Goal: Task Accomplishment & Management: Manage account settings

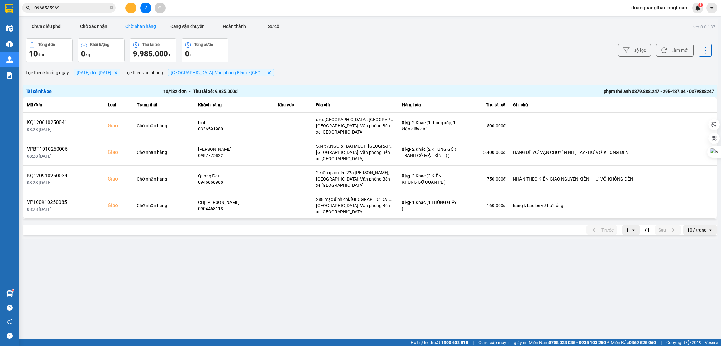
click at [491, 301] on main "ver: 0.0.137 Chưa điều phối Chờ xác nhận Chờ nhận hàng Đang vận chuyển Hoàn thà…" at bounding box center [360, 169] width 721 height 339
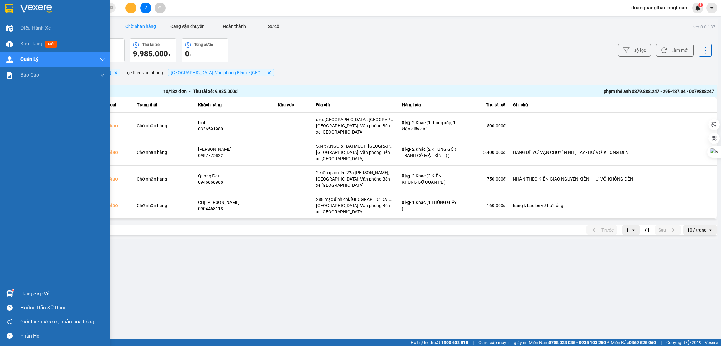
click at [17, 298] on div "Hàng sắp về" at bounding box center [55, 294] width 110 height 14
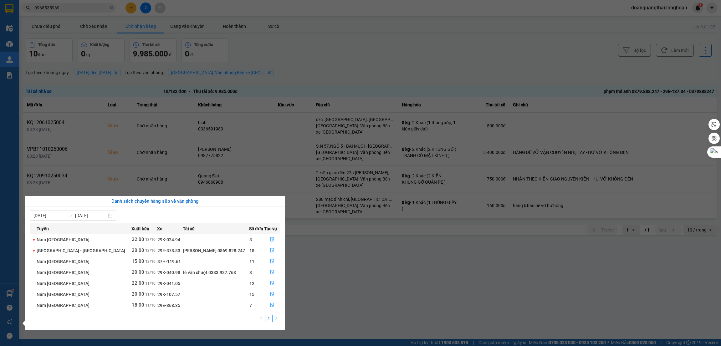
click at [377, 288] on section "Kết quả tìm kiếm ( 10 ) Bộ lọc Mã ĐH Trạng thái Món hàng Thu hộ Tổng cước Chưa …" at bounding box center [360, 173] width 721 height 346
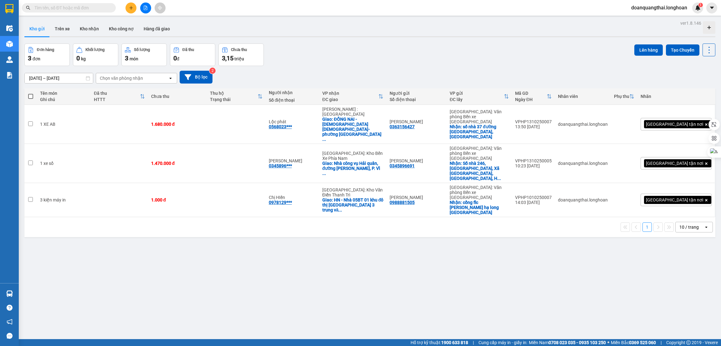
click at [338, 232] on div "ver 1.8.146 Kho gửi Trên xe Kho nhận Kho công nợ Hàng đã giao Đơn hàng 3 đơn Kh…" at bounding box center [370, 192] width 696 height 346
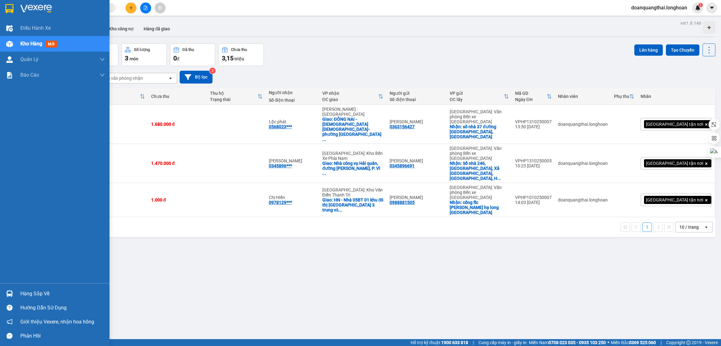
click at [11, 293] on img at bounding box center [9, 293] width 7 height 7
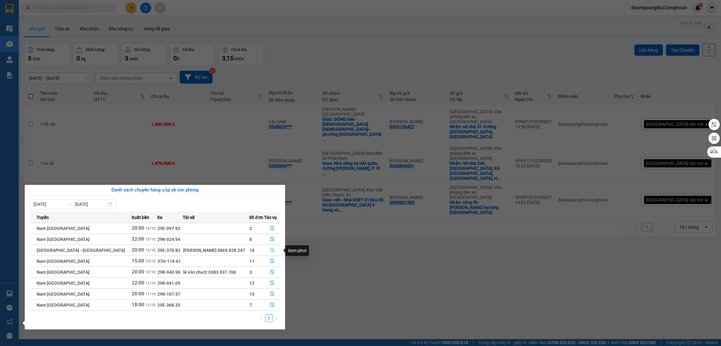
click at [272, 252] on icon "file-done" at bounding box center [272, 250] width 4 height 4
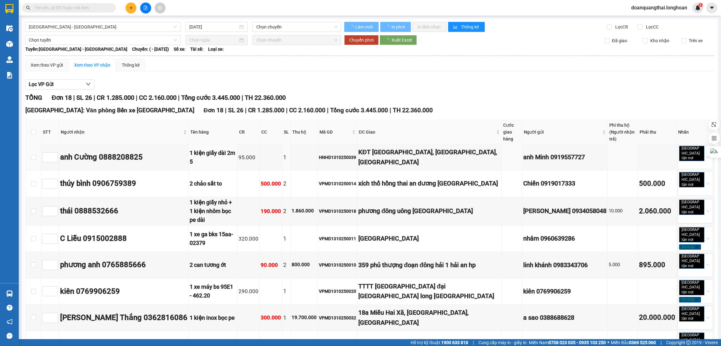
type input "[DATE]"
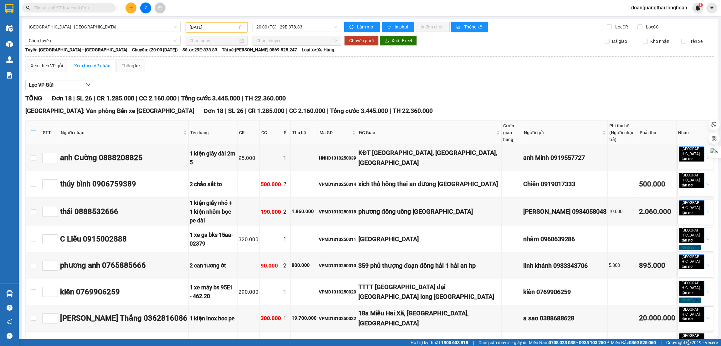
click at [33, 131] on input "checkbox" at bounding box center [33, 132] width 5 height 5
checkbox input "true"
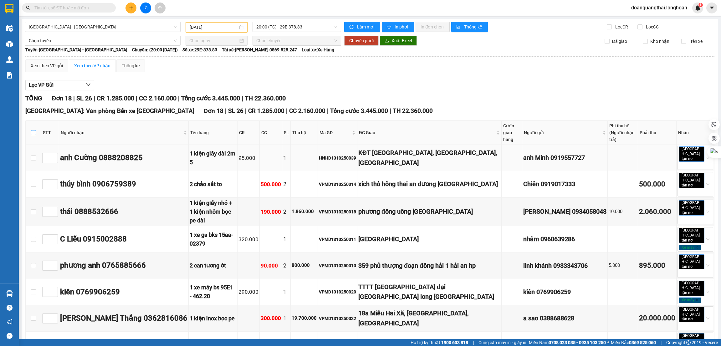
checkbox input "true"
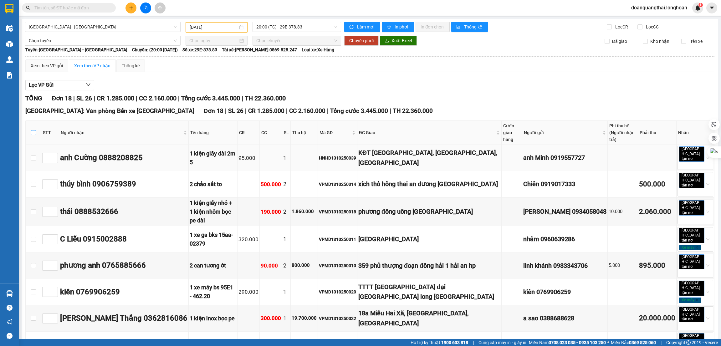
checkbox input "true"
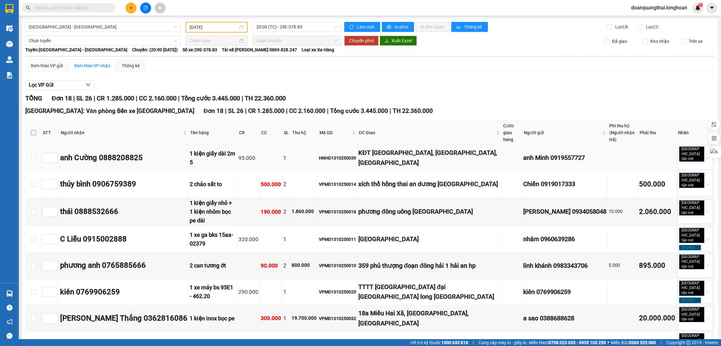
checkbox input "true"
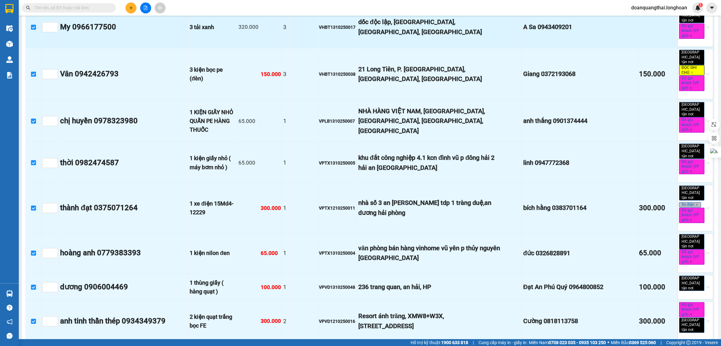
scroll to position [378, 0]
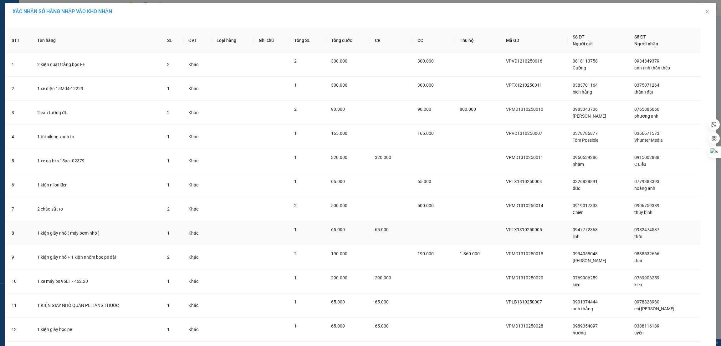
scroll to position [187, 0]
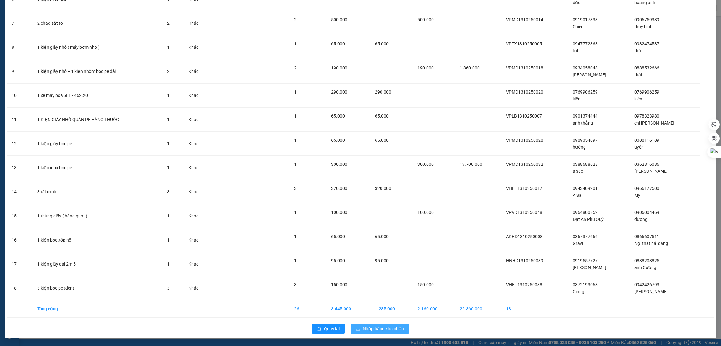
click at [376, 331] on span "Nhập hàng kho nhận" at bounding box center [383, 328] width 41 height 7
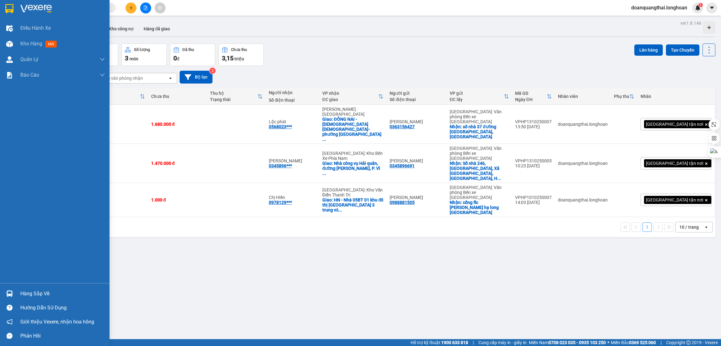
click at [16, 295] on div "Hàng sắp về" at bounding box center [55, 294] width 110 height 14
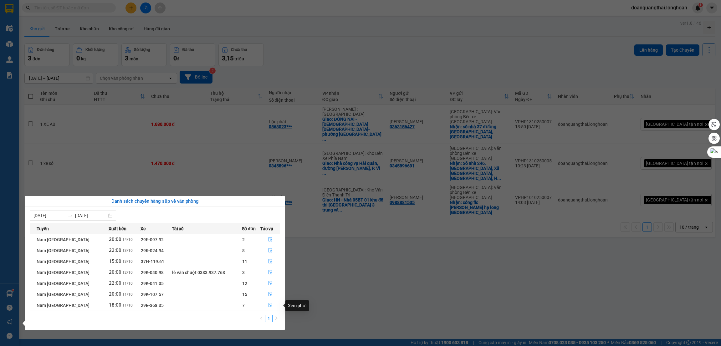
click at [269, 305] on icon "file-done" at bounding box center [270, 305] width 4 height 4
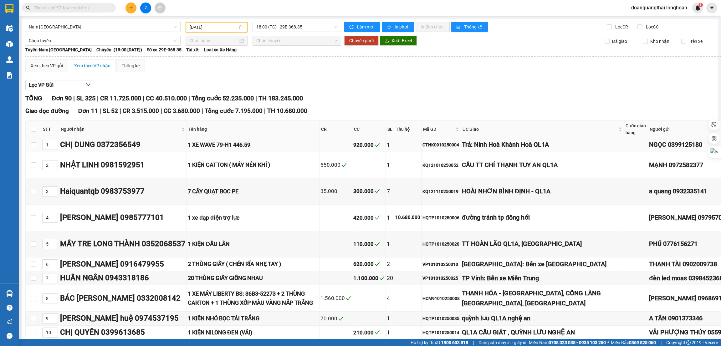
type input "[DATE]"
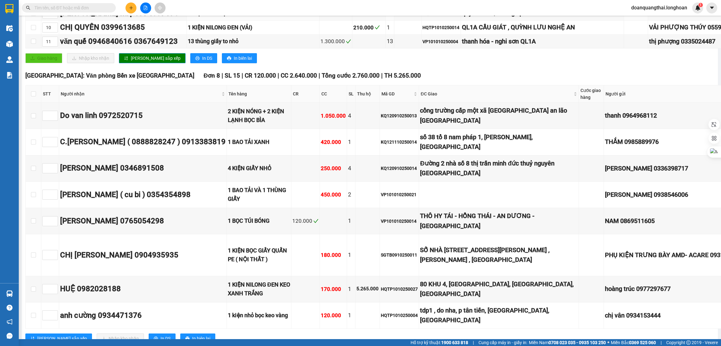
scroll to position [329, 0]
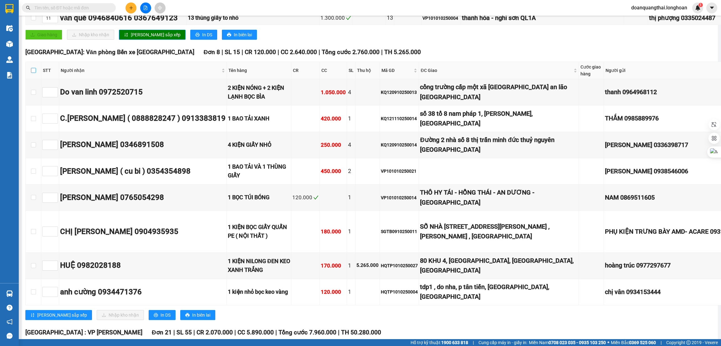
click at [32, 73] on input "checkbox" at bounding box center [33, 70] width 5 height 5
checkbox input "true"
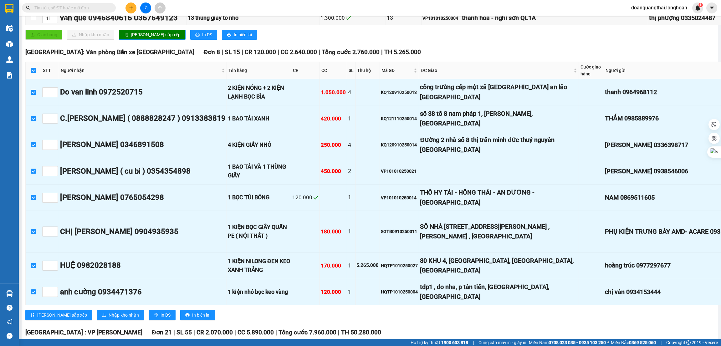
checkbox input "true"
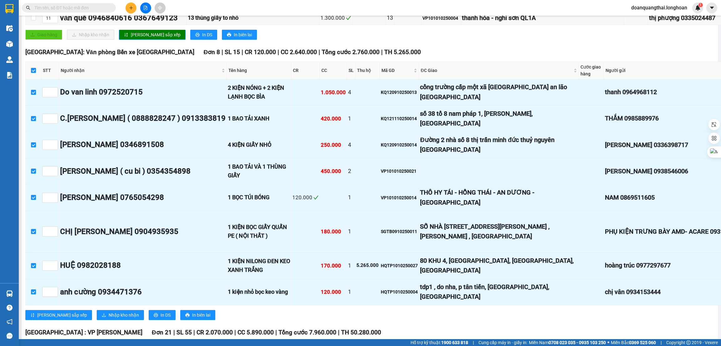
checkbox input "true"
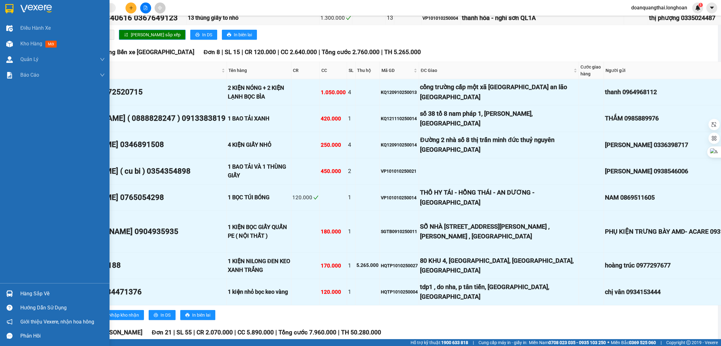
click at [14, 291] on div at bounding box center [9, 293] width 11 height 11
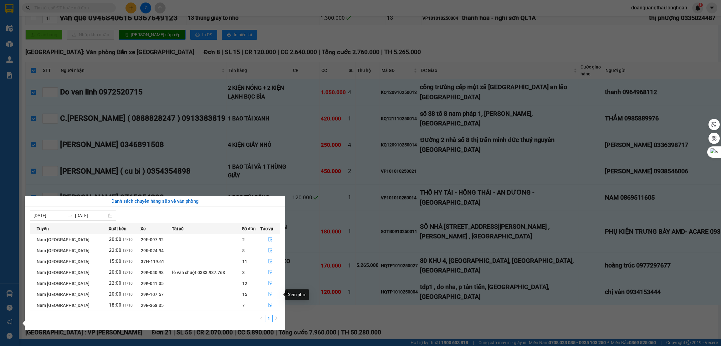
click at [273, 295] on button "button" at bounding box center [270, 294] width 19 height 10
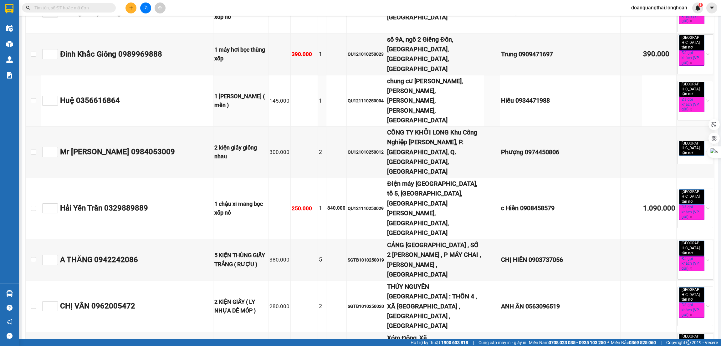
scroll to position [1173, 0]
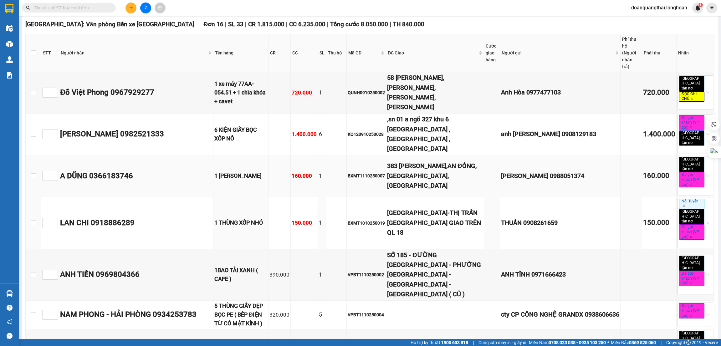
scroll to position [751, 0]
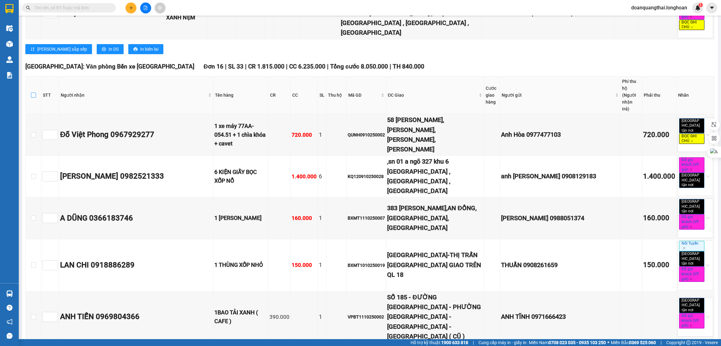
click at [33, 93] on input "checkbox" at bounding box center [33, 95] width 5 height 5
checkbox input "true"
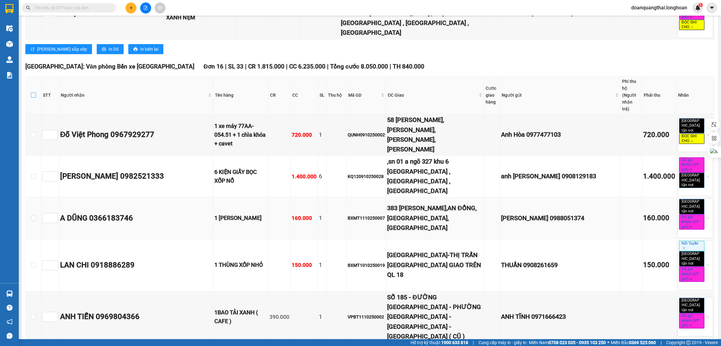
checkbox input "true"
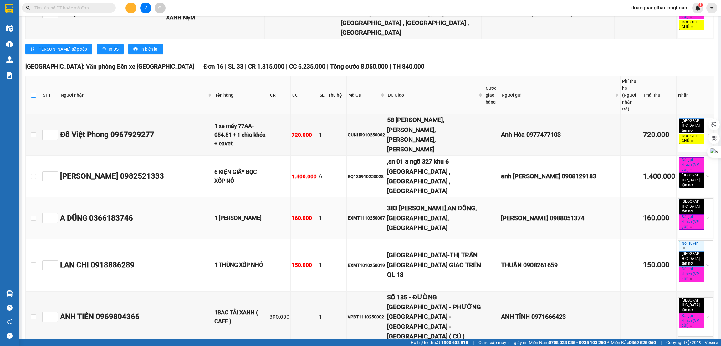
checkbox input "true"
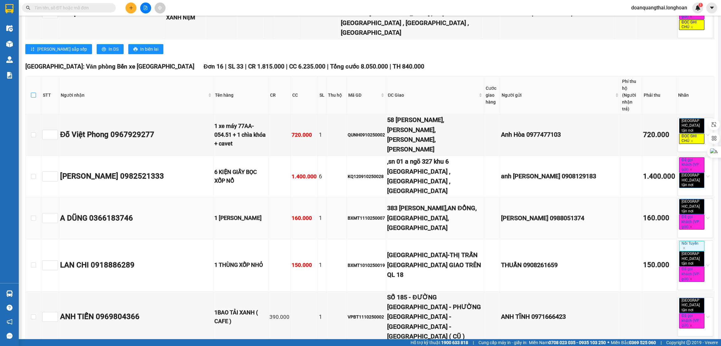
checkbox input "true"
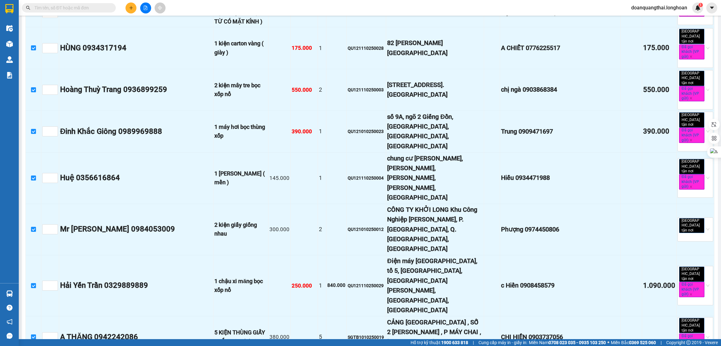
scroll to position [1173, 0]
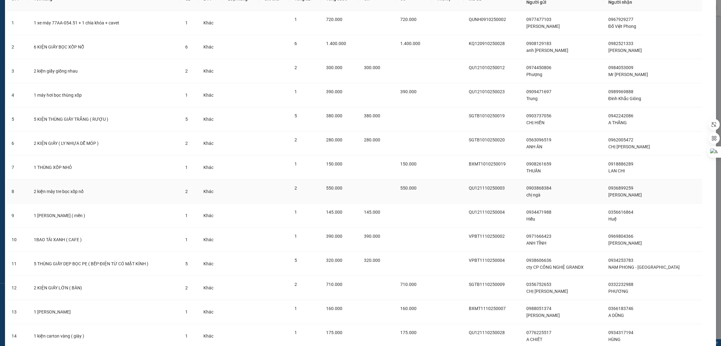
scroll to position [114, 0]
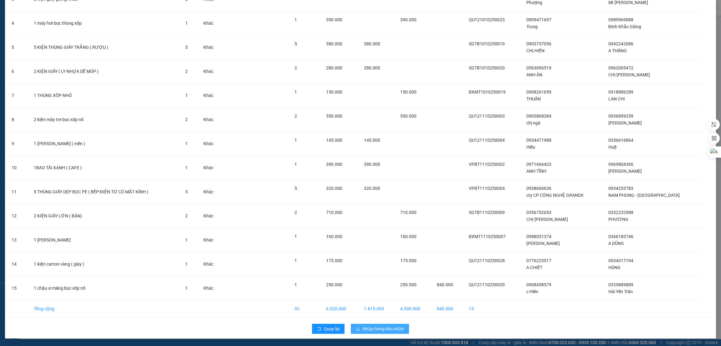
click at [363, 329] on span "Nhập hàng kho nhận" at bounding box center [383, 328] width 41 height 7
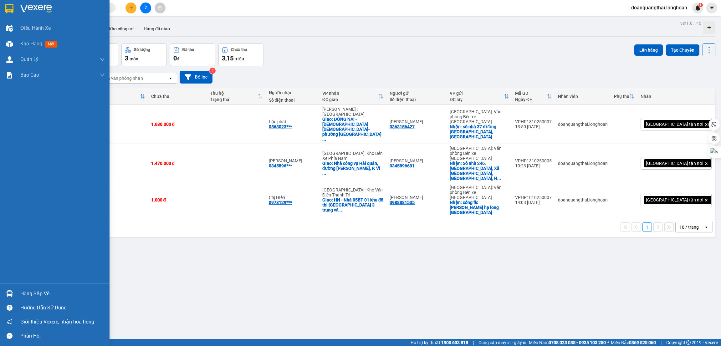
click at [14, 294] on div at bounding box center [9, 293] width 11 height 11
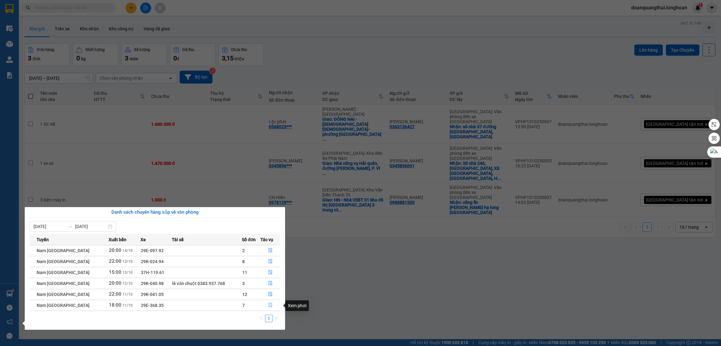
click at [268, 306] on icon "file-done" at bounding box center [270, 305] width 4 height 4
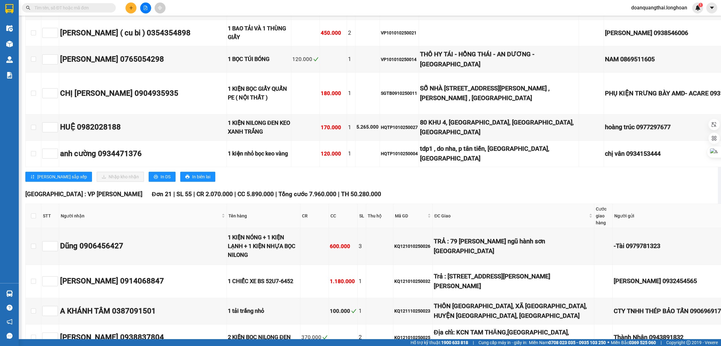
scroll to position [516, 0]
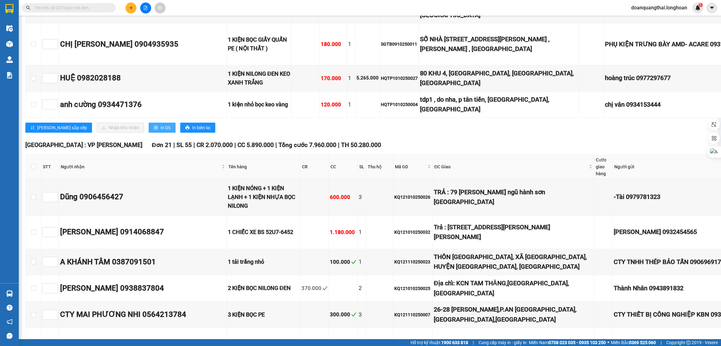
click at [154, 125] on icon "printer" at bounding box center [156, 127] width 4 height 4
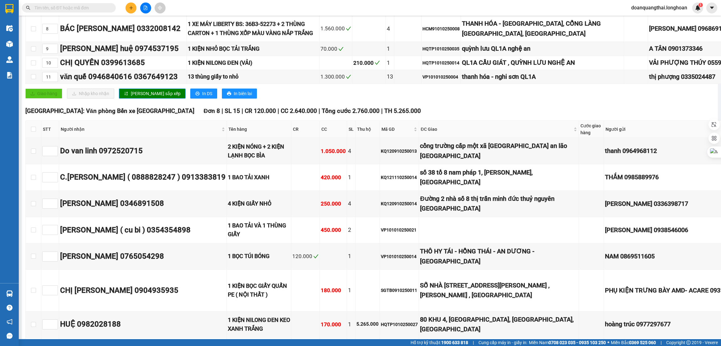
scroll to position [234, 0]
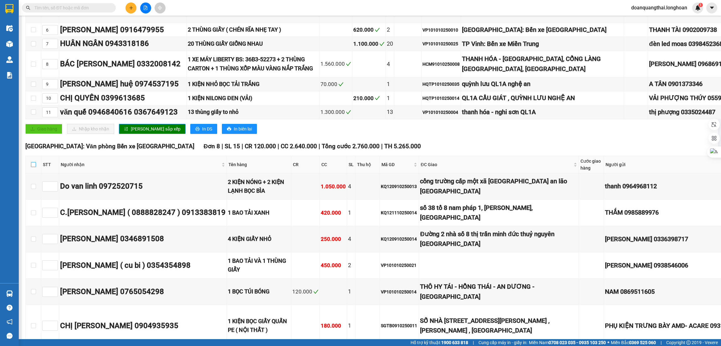
click at [33, 167] on input "checkbox" at bounding box center [33, 164] width 5 height 5
checkbox input "true"
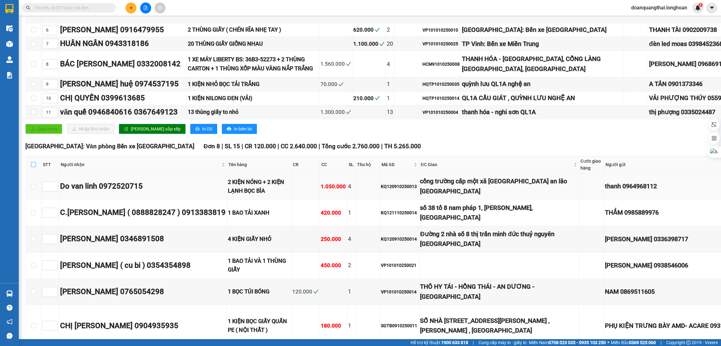
checkbox input "true"
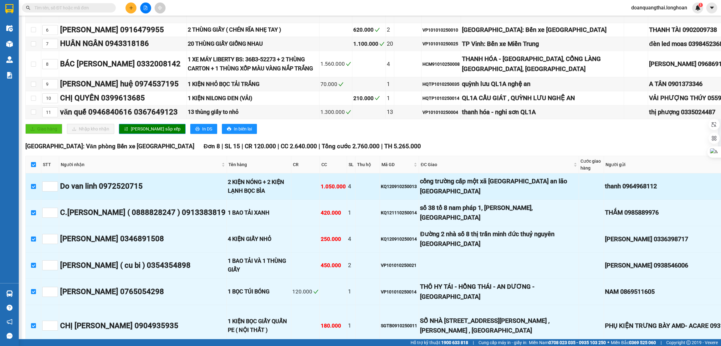
scroll to position [422, 0]
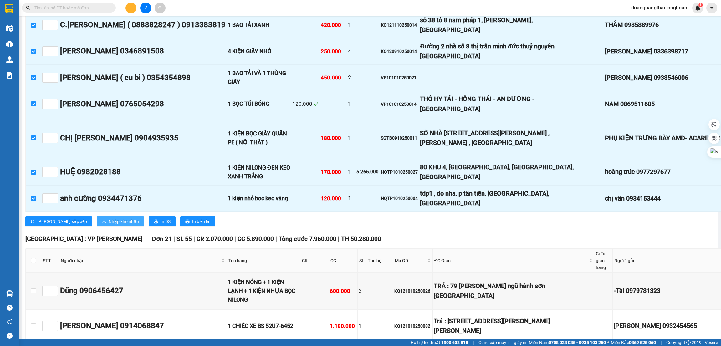
click at [109, 218] on span "Nhập kho nhận" at bounding box center [124, 221] width 30 height 7
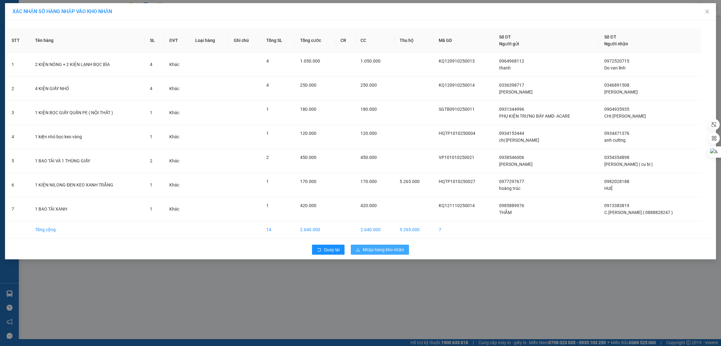
click at [376, 254] on button "Nhập hàng kho nhận" at bounding box center [380, 250] width 58 height 10
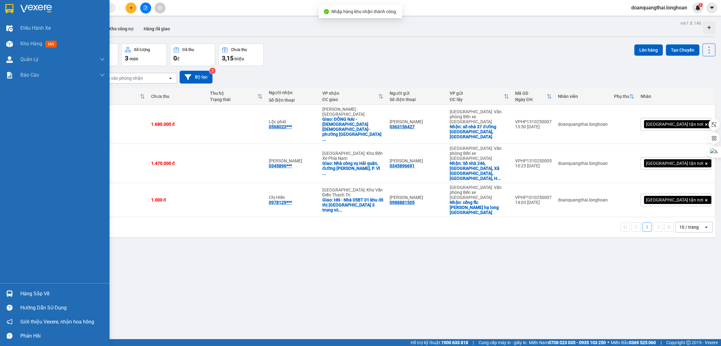
click at [8, 292] on img at bounding box center [9, 293] width 7 height 7
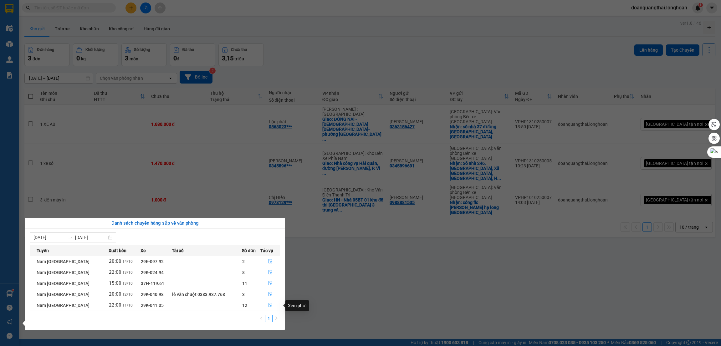
click at [272, 306] on button "button" at bounding box center [270, 305] width 19 height 10
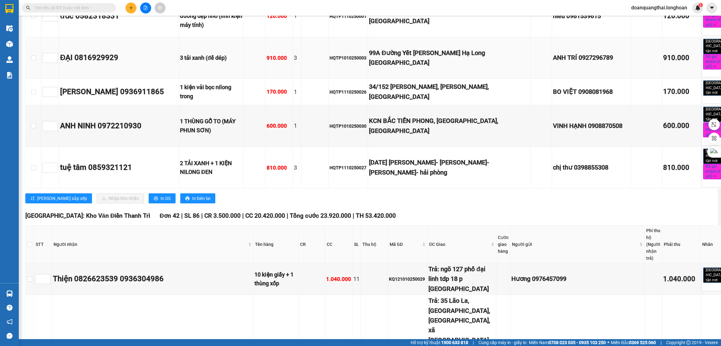
scroll to position [798, 0]
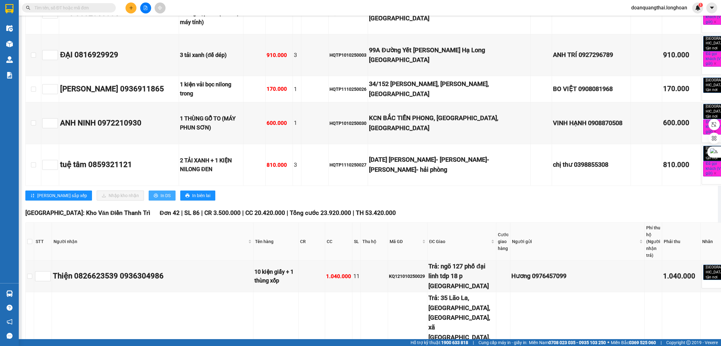
click at [154, 193] on span "printer" at bounding box center [156, 195] width 4 height 5
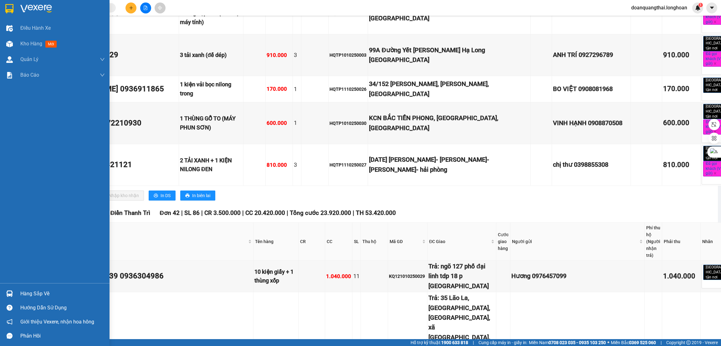
click at [16, 291] on div "Hàng sắp về" at bounding box center [55, 294] width 110 height 14
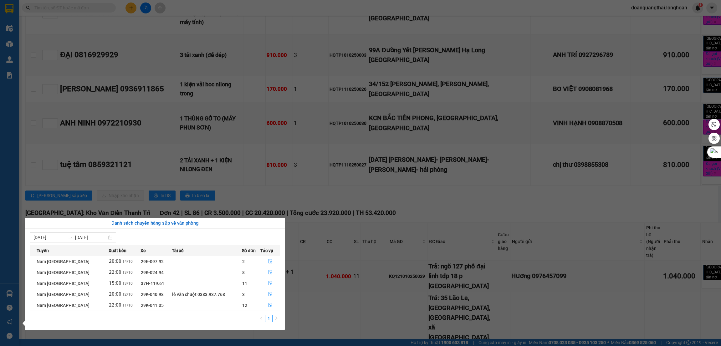
click at [328, 329] on section "Kết quả tìm kiếm ( 0 ) Bộ lọc No Data doanquangthai.longhoan 1 Điều hành xe Kho…" at bounding box center [360, 173] width 721 height 346
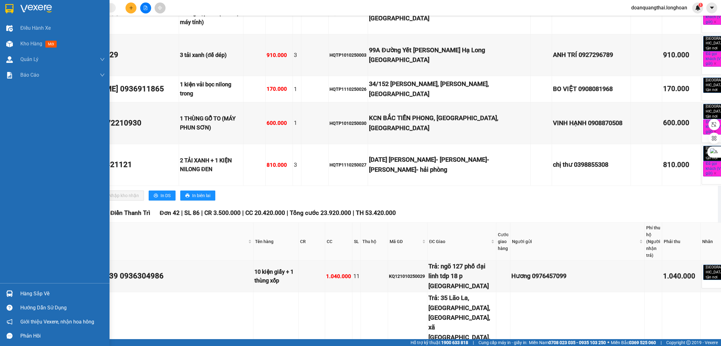
click at [15, 300] on div "Hàng sắp về" at bounding box center [55, 294] width 110 height 14
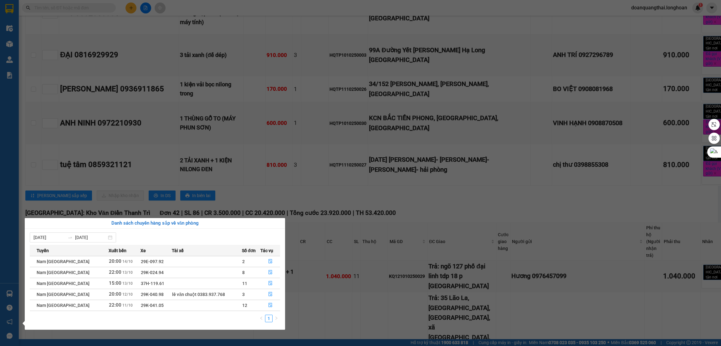
click at [102, 202] on section "Kết quả tìm kiếm ( 0 ) Bộ lọc No Data doanquangthai.longhoan 1 Điều hành xe Kho…" at bounding box center [360, 173] width 721 height 346
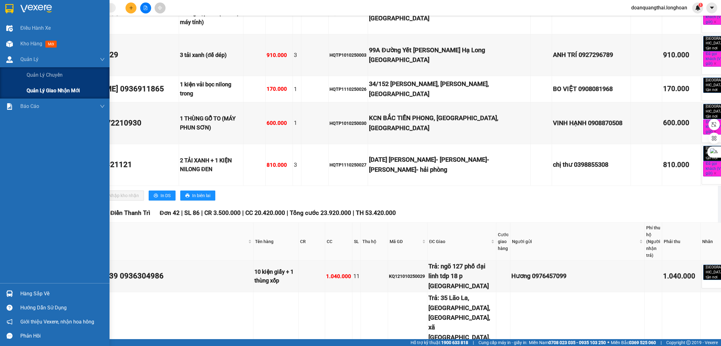
click at [44, 89] on span "Quản lý giao nhận mới" at bounding box center [53, 91] width 53 height 8
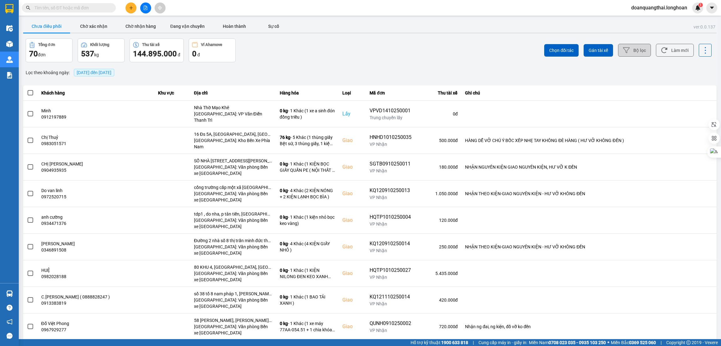
click at [626, 48] on button "Bộ lọc" at bounding box center [634, 50] width 33 height 13
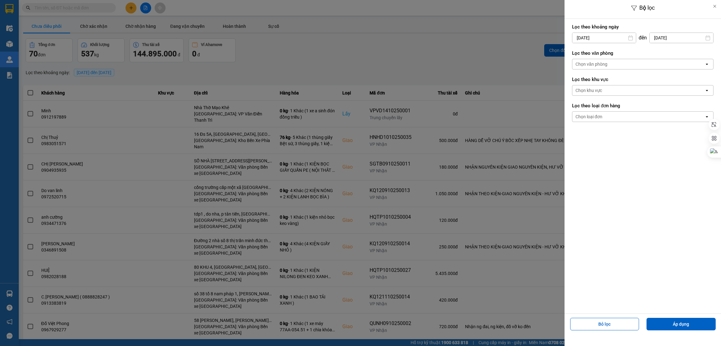
click at [607, 62] on div "Chọn văn phòng" at bounding box center [638, 64] width 132 height 10
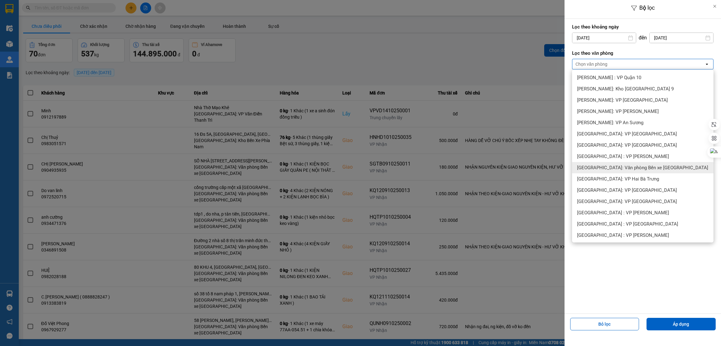
click at [640, 166] on span "[GEOGRAPHIC_DATA]: Văn phòng Bến xe [GEOGRAPHIC_DATA]" at bounding box center [642, 168] width 131 height 6
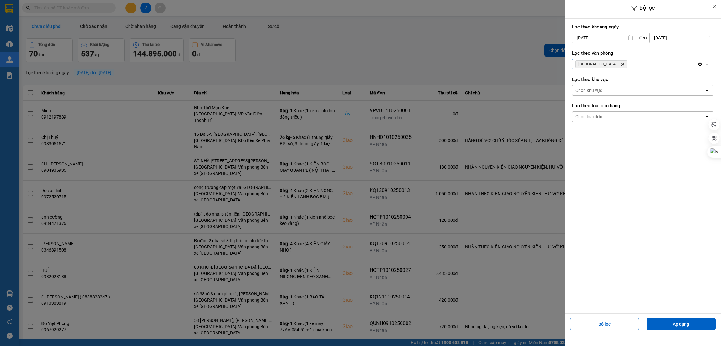
click at [621, 37] on input "[DATE]" at bounding box center [604, 38] width 64 height 10
click at [576, 108] on div "13" at bounding box center [575, 111] width 9 height 8
type input "[DATE]"
click at [677, 324] on button "Áp dụng" at bounding box center [680, 324] width 69 height 13
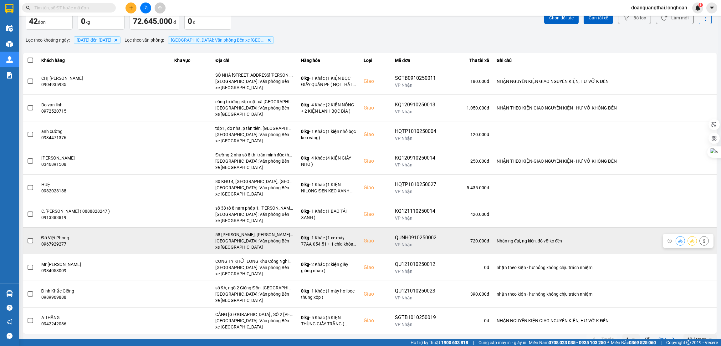
scroll to position [42, 0]
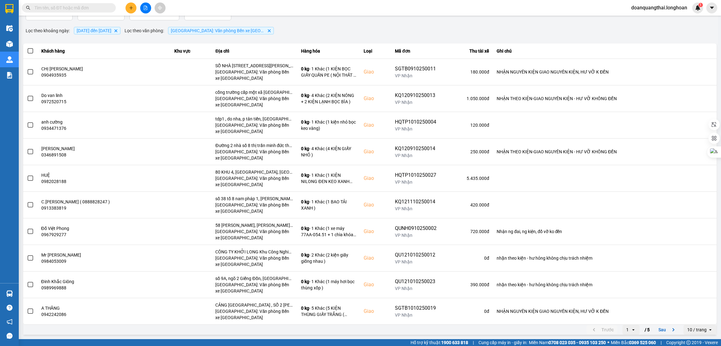
click at [689, 331] on div "10 / trang" at bounding box center [696, 330] width 19 height 6
click at [688, 316] on div "100 / trang" at bounding box center [692, 317] width 23 height 6
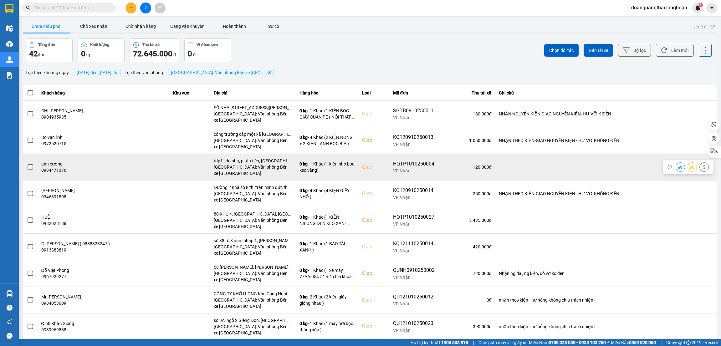
scroll to position [47, 0]
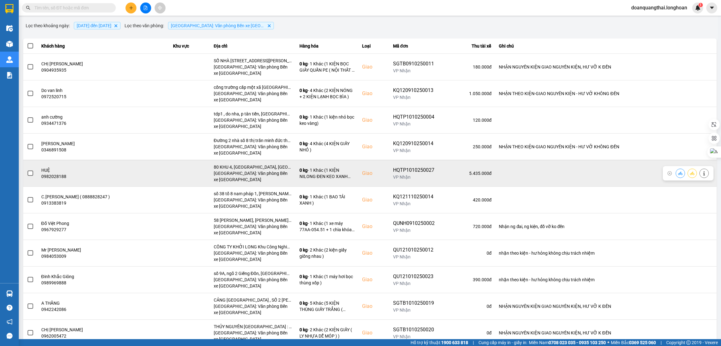
click at [28, 173] on span at bounding box center [31, 174] width 6 height 6
click at [27, 170] on input "checkbox" at bounding box center [27, 170] width 0 height 0
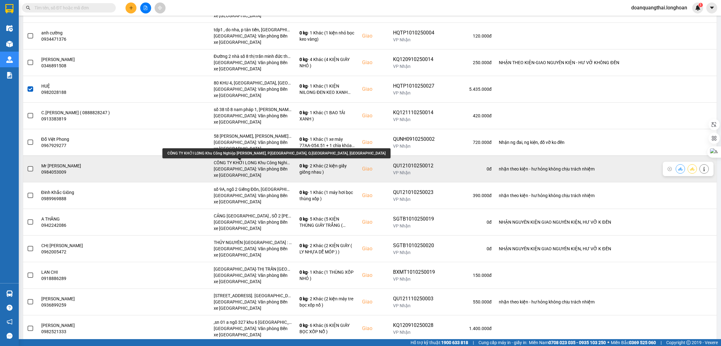
scroll to position [188, 0]
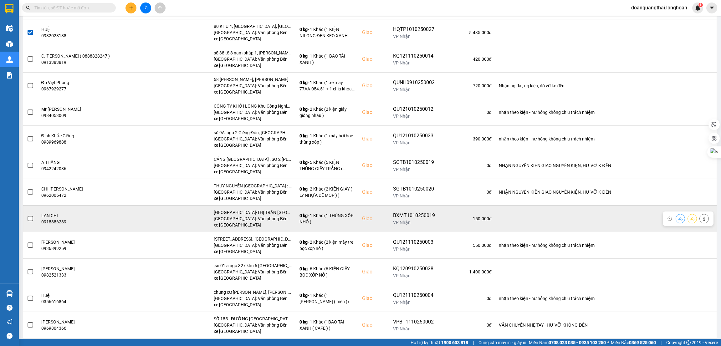
click at [29, 223] on div at bounding box center [30, 218] width 7 height 9
click at [29, 222] on span at bounding box center [31, 219] width 6 height 6
click at [27, 215] on input "checkbox" at bounding box center [27, 215] width 0 height 0
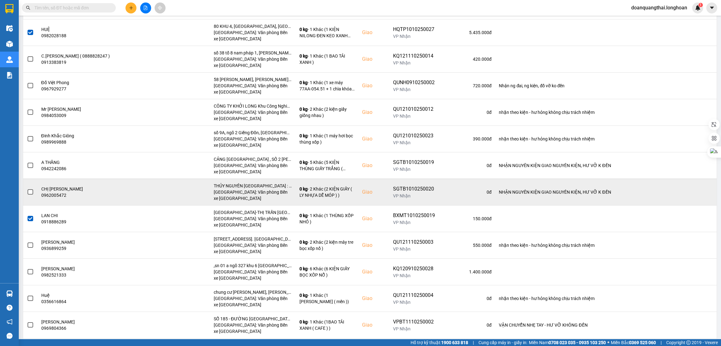
scroll to position [281, 0]
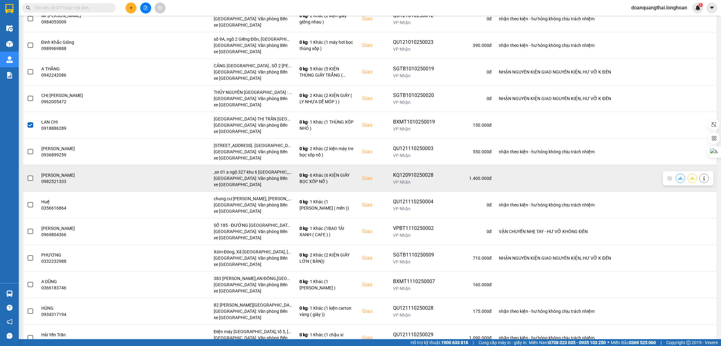
click at [29, 179] on span at bounding box center [31, 179] width 6 height 6
click at [27, 175] on input "checkbox" at bounding box center [27, 175] width 0 height 0
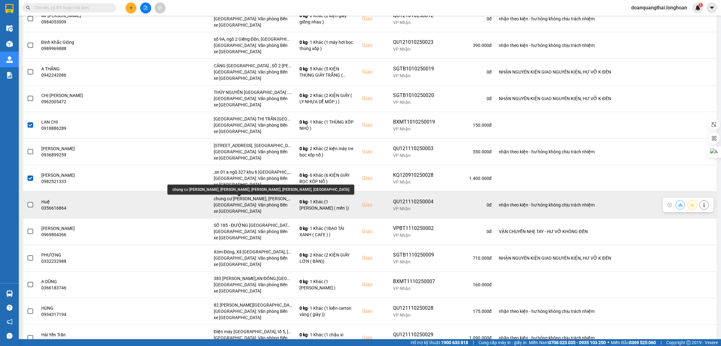
scroll to position [329, 0]
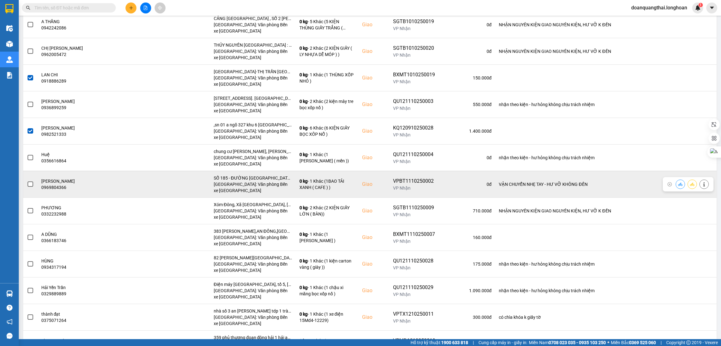
click at [29, 187] on span at bounding box center [31, 184] width 6 height 6
click at [27, 181] on input "checkbox" at bounding box center [27, 181] width 0 height 0
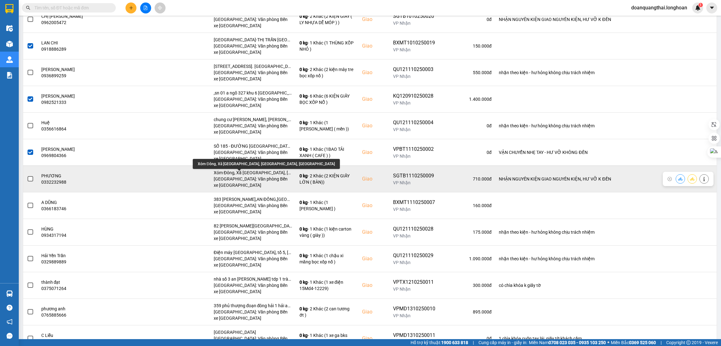
scroll to position [375, 0]
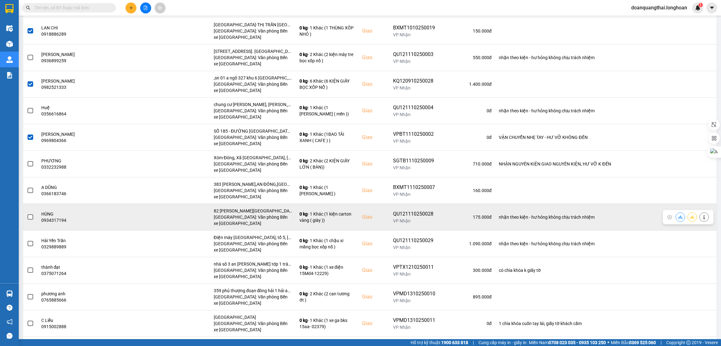
click at [28, 219] on span at bounding box center [31, 217] width 6 height 6
click at [27, 214] on input "checkbox" at bounding box center [27, 214] width 0 height 0
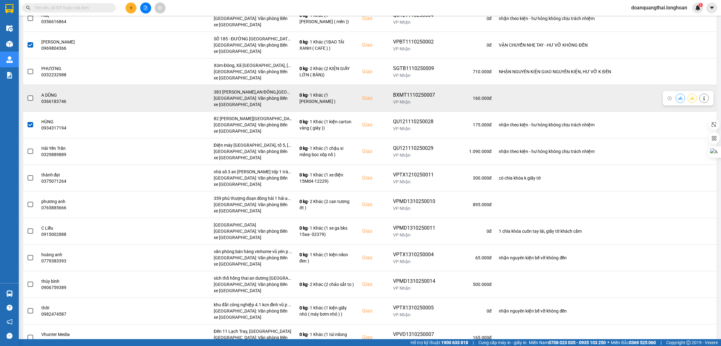
scroll to position [469, 0]
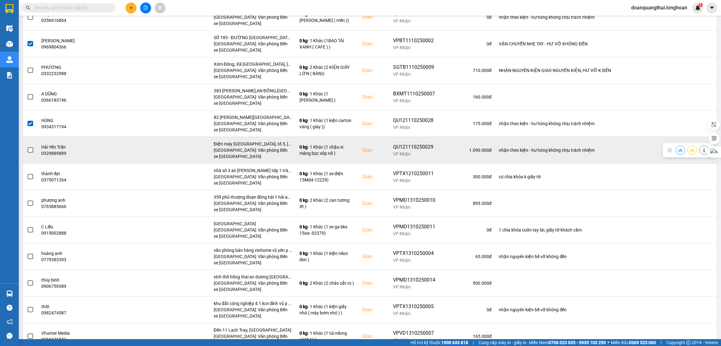
click at [31, 153] on span at bounding box center [31, 150] width 6 height 6
click at [27, 147] on input "checkbox" at bounding box center [27, 147] width 0 height 0
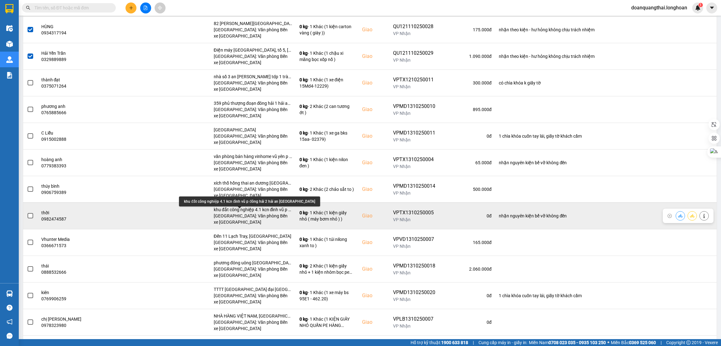
scroll to position [610, 0]
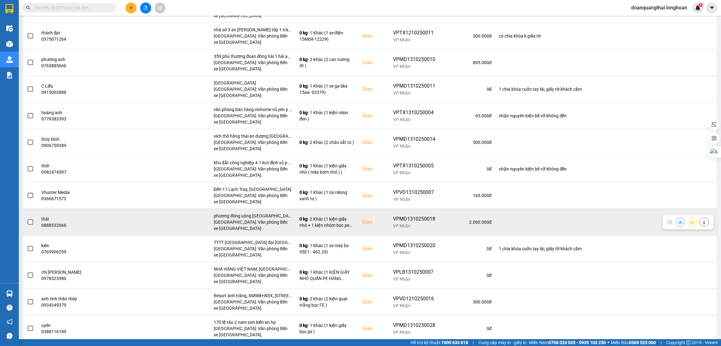
click at [31, 224] on span at bounding box center [31, 222] width 6 height 6
click at [27, 219] on input "checkbox" at bounding box center [27, 219] width 0 height 0
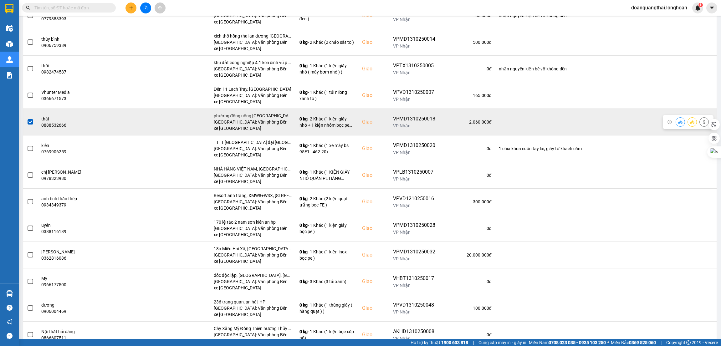
scroll to position [751, 0]
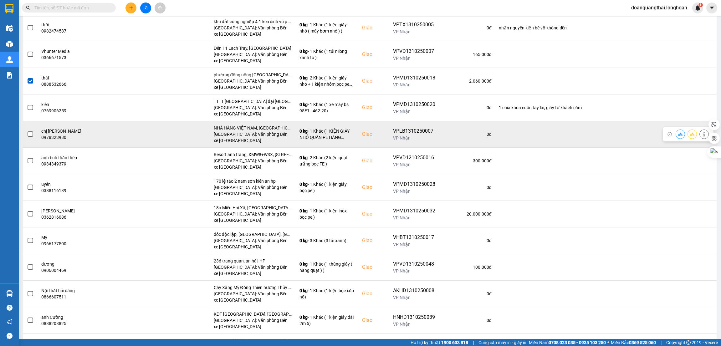
click at [28, 135] on span at bounding box center [31, 134] width 6 height 6
click at [27, 131] on input "checkbox" at bounding box center [27, 131] width 0 height 0
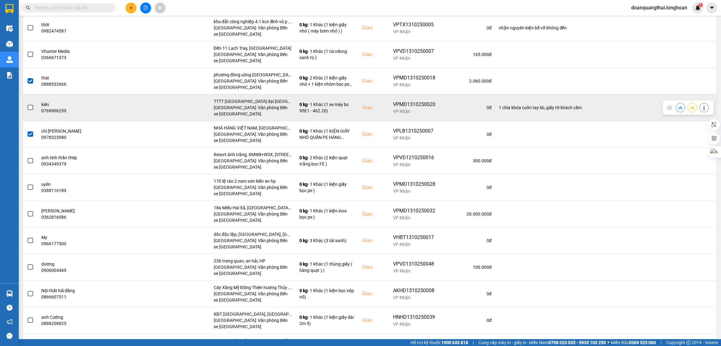
click at [30, 108] on span at bounding box center [31, 108] width 6 height 6
click at [27, 104] on input "checkbox" at bounding box center [27, 104] width 0 height 0
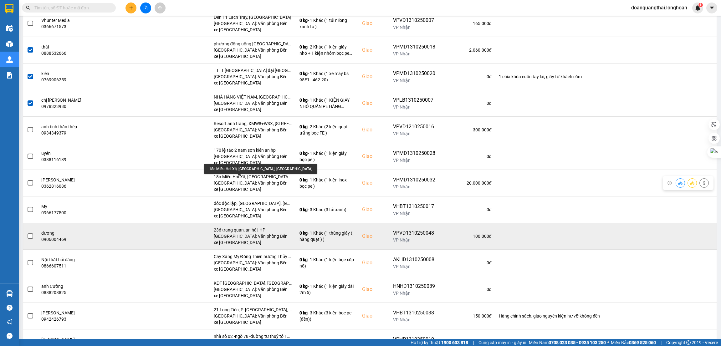
scroll to position [798, 0]
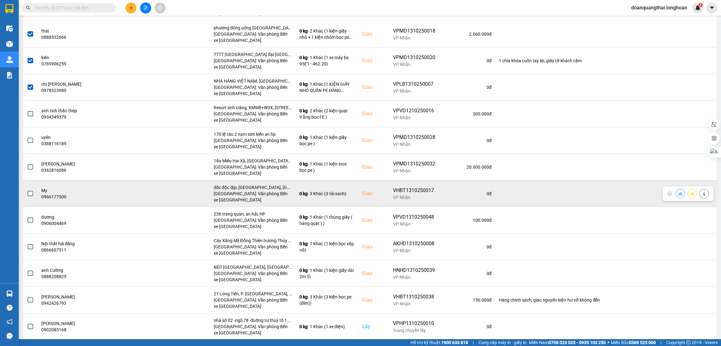
click at [30, 196] on span at bounding box center [31, 194] width 6 height 6
click at [27, 190] on input "checkbox" at bounding box center [27, 190] width 0 height 0
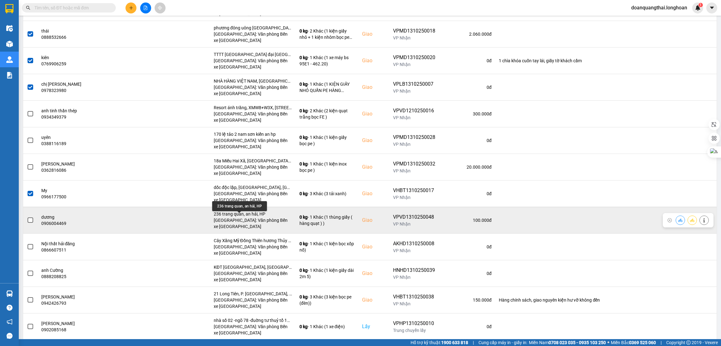
scroll to position [844, 0]
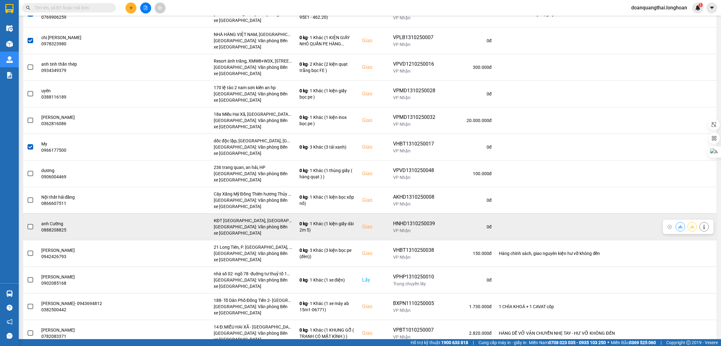
click at [31, 227] on span at bounding box center [31, 227] width 6 height 6
click at [27, 223] on input "checkbox" at bounding box center [27, 223] width 0 height 0
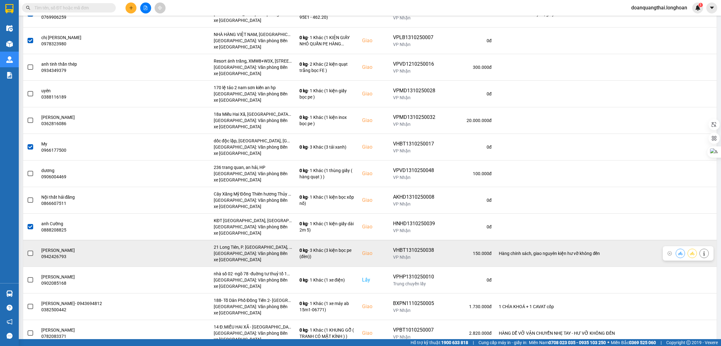
click at [28, 255] on span at bounding box center [31, 254] width 6 height 6
click at [27, 250] on input "checkbox" at bounding box center [27, 250] width 0 height 0
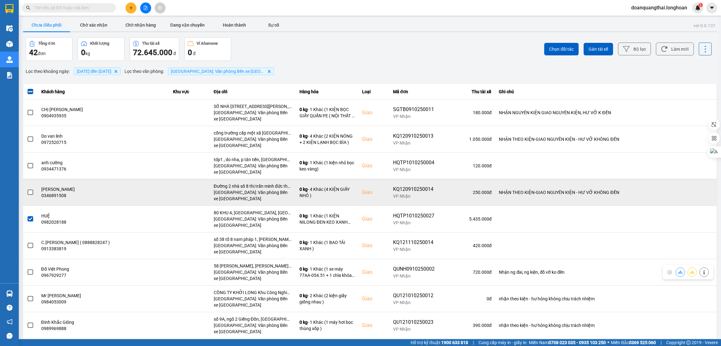
scroll to position [0, 0]
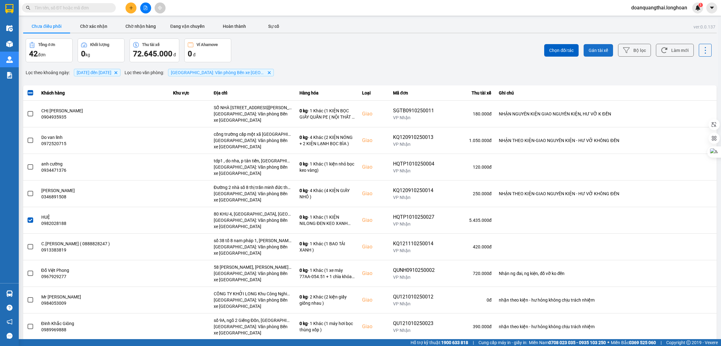
click at [589, 53] on span "Gán tài xế" at bounding box center [598, 50] width 19 height 6
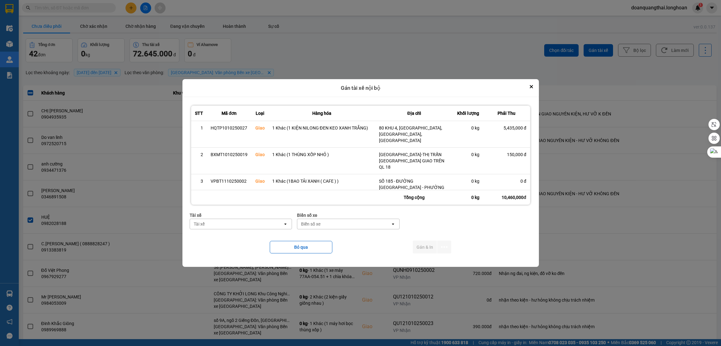
click at [257, 226] on div "Tài xế" at bounding box center [236, 224] width 93 height 10
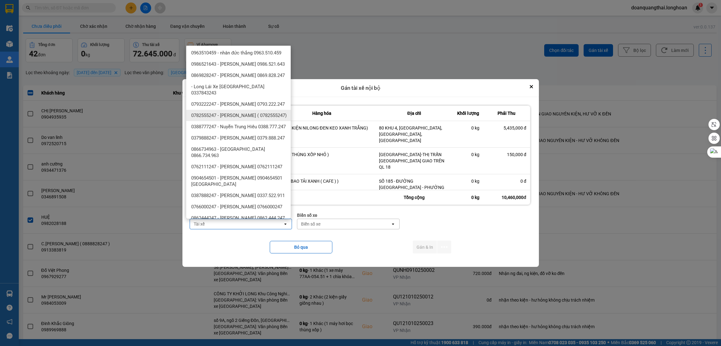
scroll to position [329, 0]
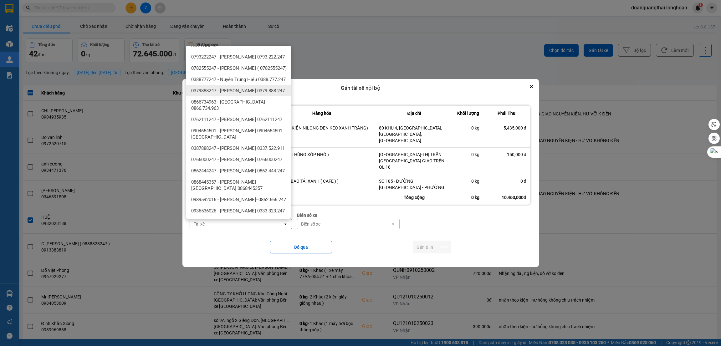
click at [252, 94] on span "0379888247 - [PERSON_NAME] 0379.888.247" at bounding box center [238, 91] width 94 height 6
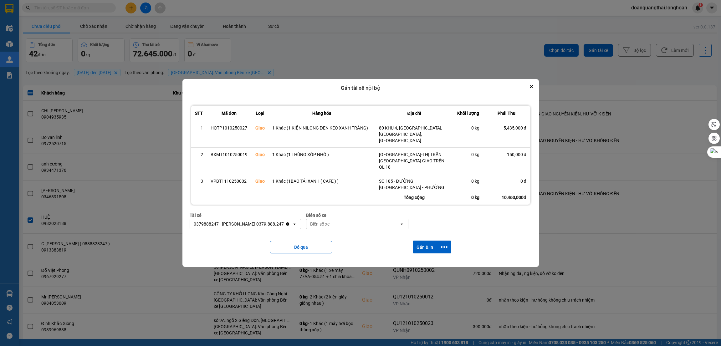
click at [354, 222] on div "Biển số xe" at bounding box center [352, 224] width 93 height 10
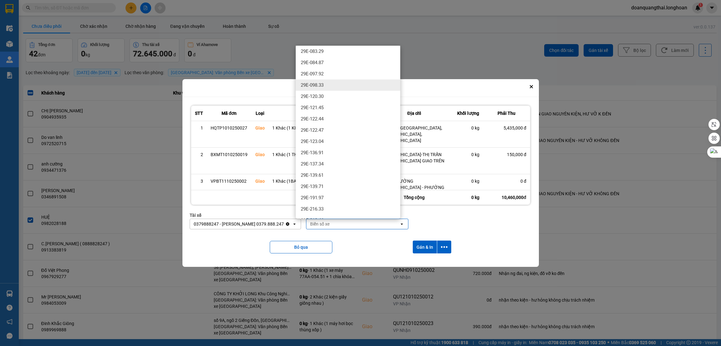
scroll to position [188, 0]
click at [340, 147] on div "29E-137.34" at bounding box center [348, 147] width 104 height 11
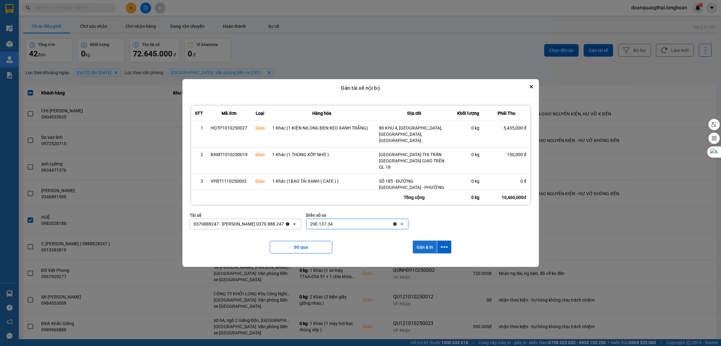
click at [427, 246] on button "Gán & In" at bounding box center [425, 247] width 24 height 13
